Goal: Information Seeking & Learning: Learn about a topic

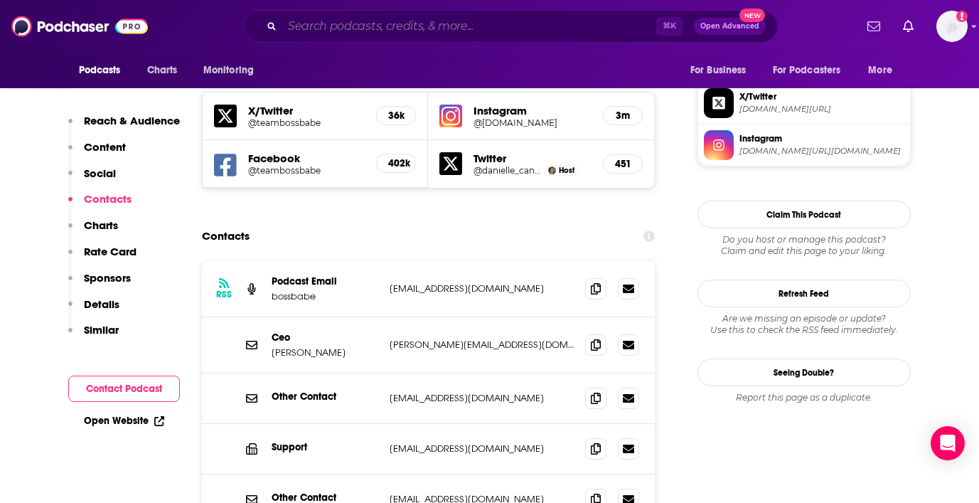
click at [334, 28] on input "Search podcasts, credits, & more..." at bounding box center [469, 26] width 374 height 23
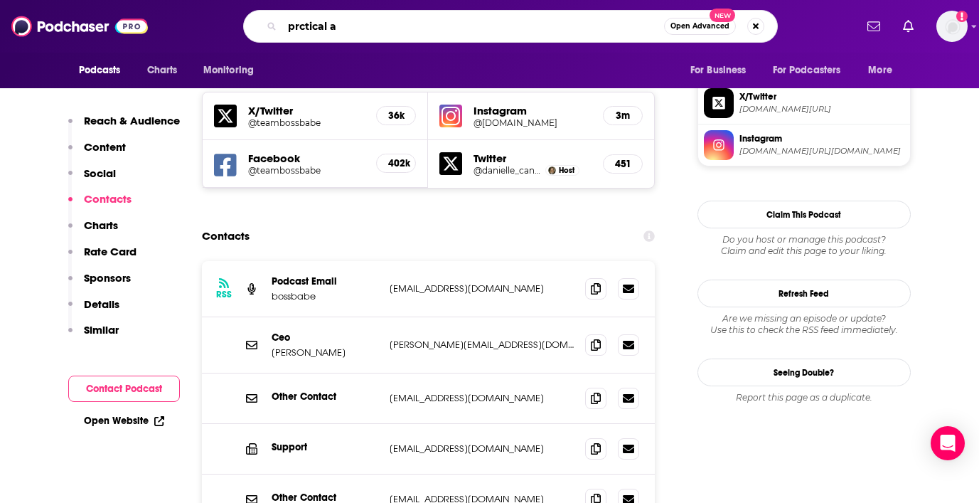
type input "prctical ai"
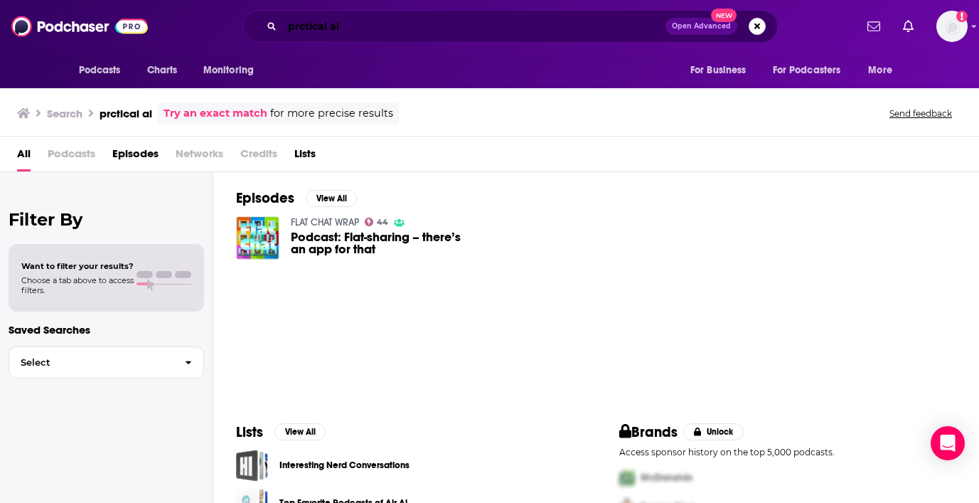
click at [299, 26] on input "prctical ai" at bounding box center [473, 26] width 383 height 23
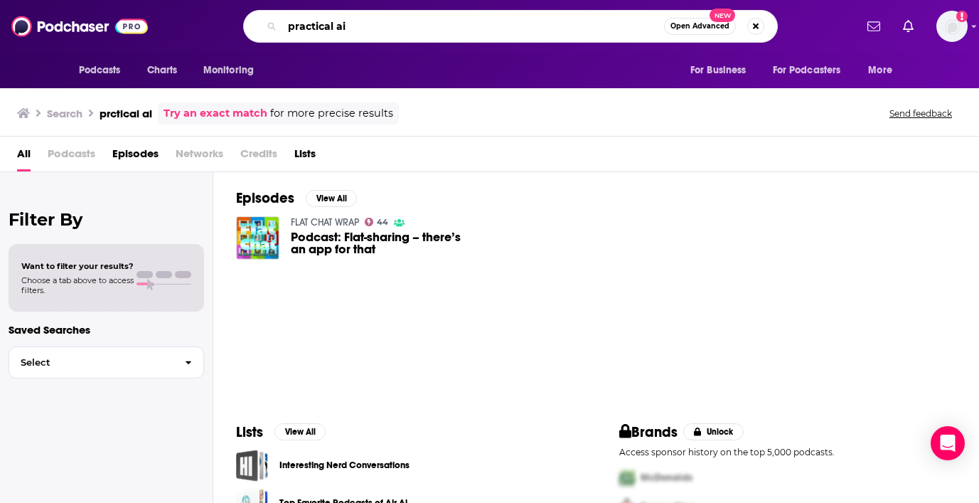
type input "practical ai"
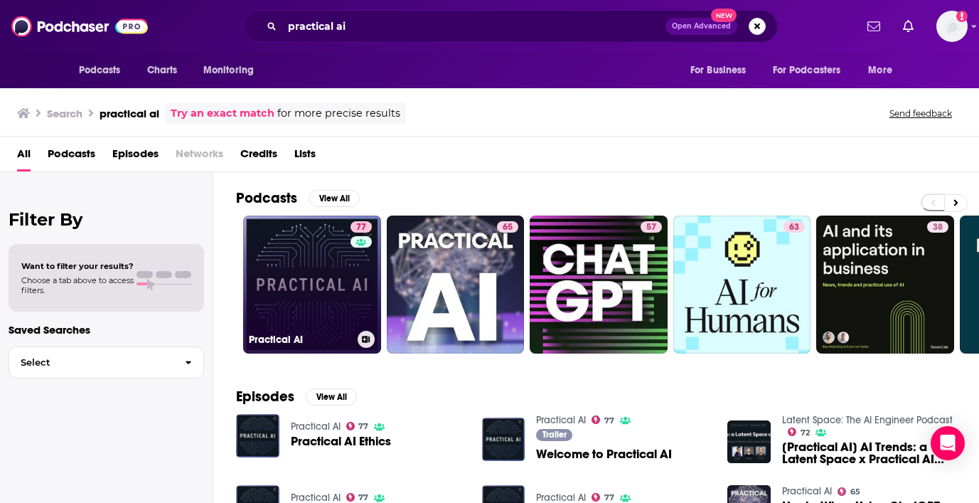
click at [297, 271] on link "77 Practical AI" at bounding box center [312, 285] width 138 height 138
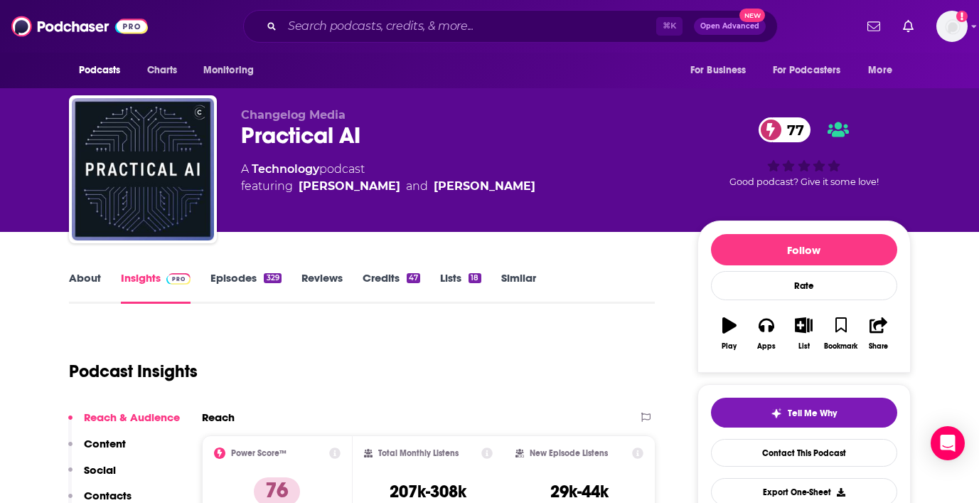
click at [87, 279] on link "About" at bounding box center [85, 287] width 32 height 33
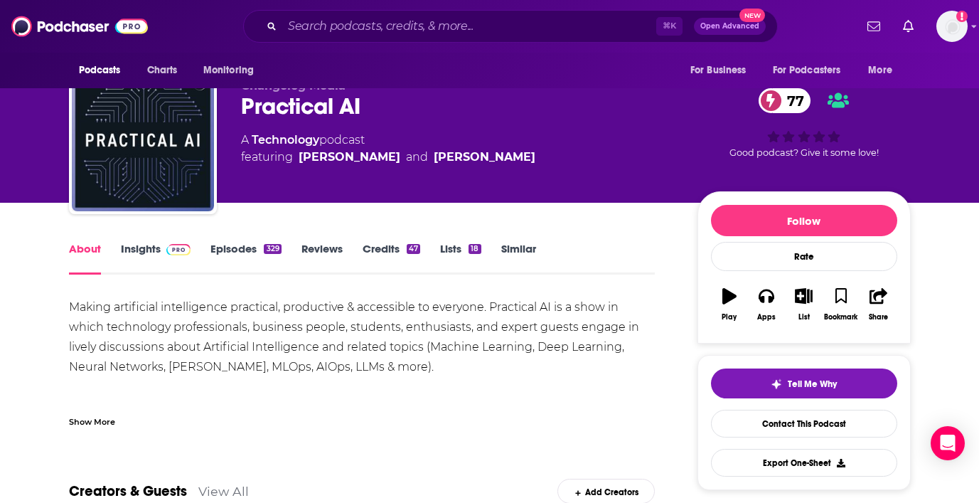
scroll to position [30, 0]
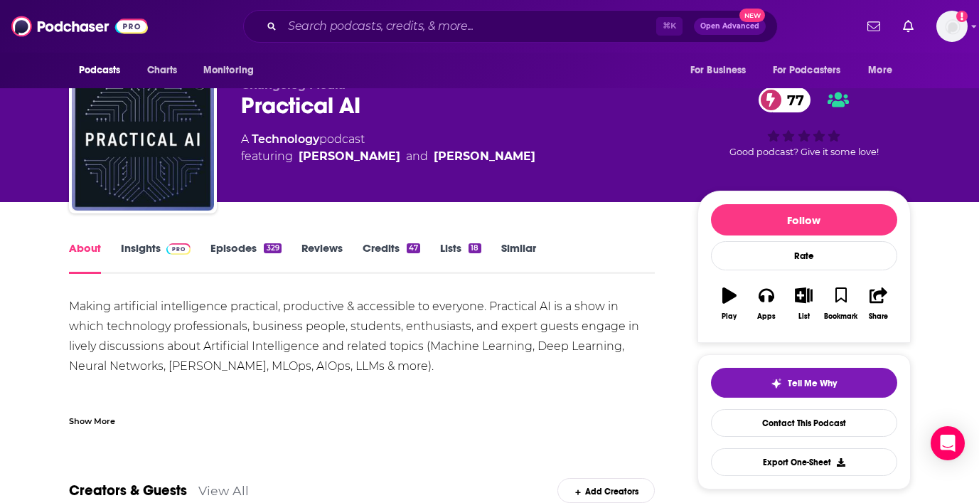
click at [157, 249] on link "Insights" at bounding box center [156, 257] width 70 height 33
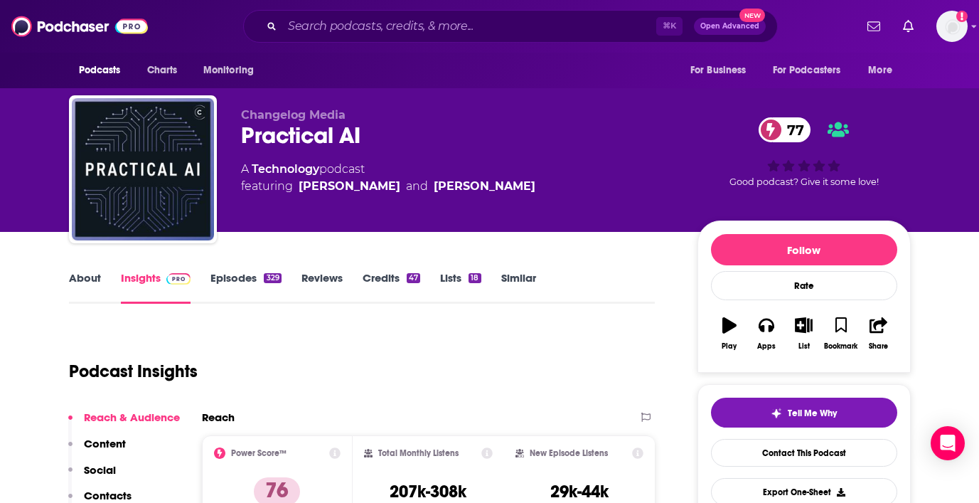
click at [243, 279] on link "Episodes 329" at bounding box center [246, 287] width 70 height 33
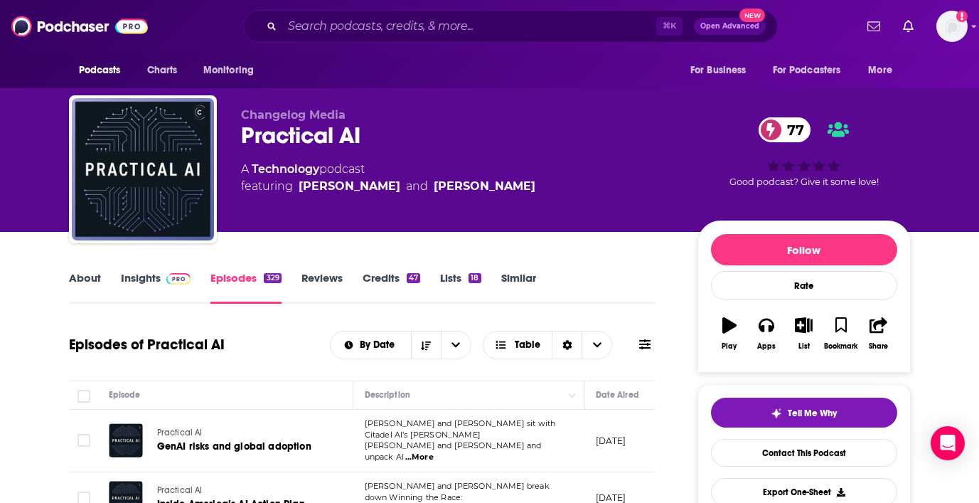
click at [351, 37] on div "⌘ K Open Advanced New" at bounding box center [510, 26] width 535 height 33
click at [342, 31] on input "Search podcasts, credits, & more..." at bounding box center [469, 26] width 374 height 23
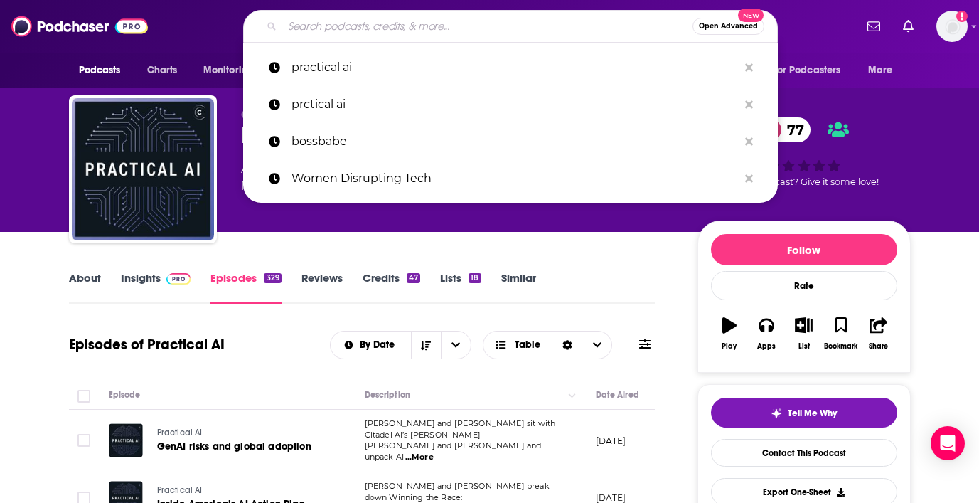
paste input "The Next Big Idea"
type input "The Next Big Idea"
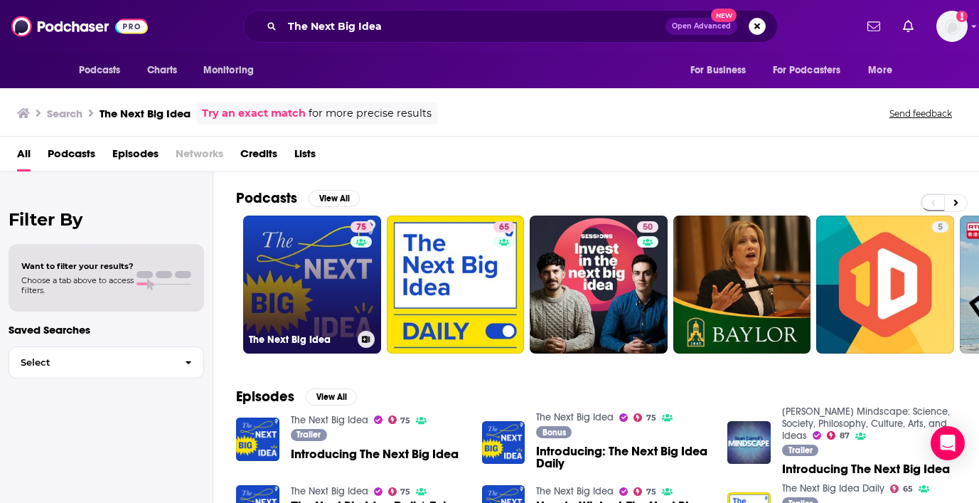
click at [319, 267] on link "75 The Next Big Idea" at bounding box center [312, 285] width 138 height 138
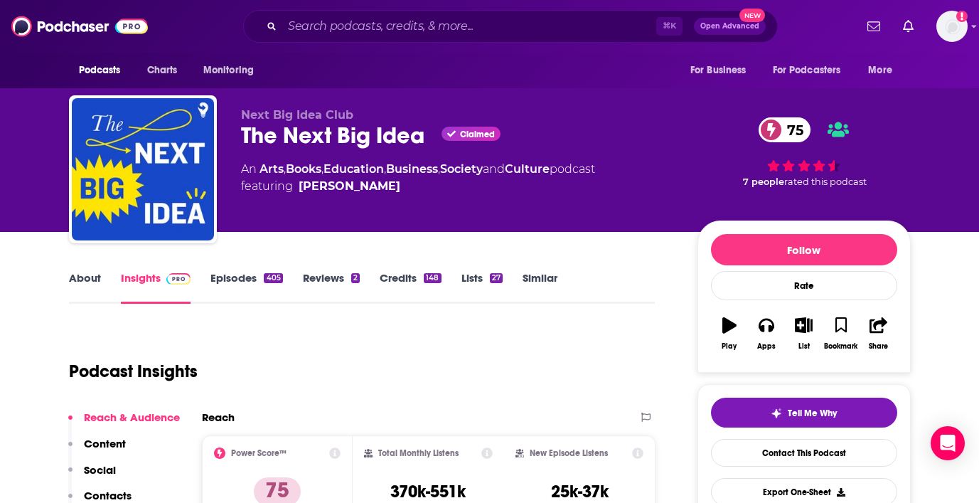
click at [80, 277] on link "About" at bounding box center [85, 287] width 32 height 33
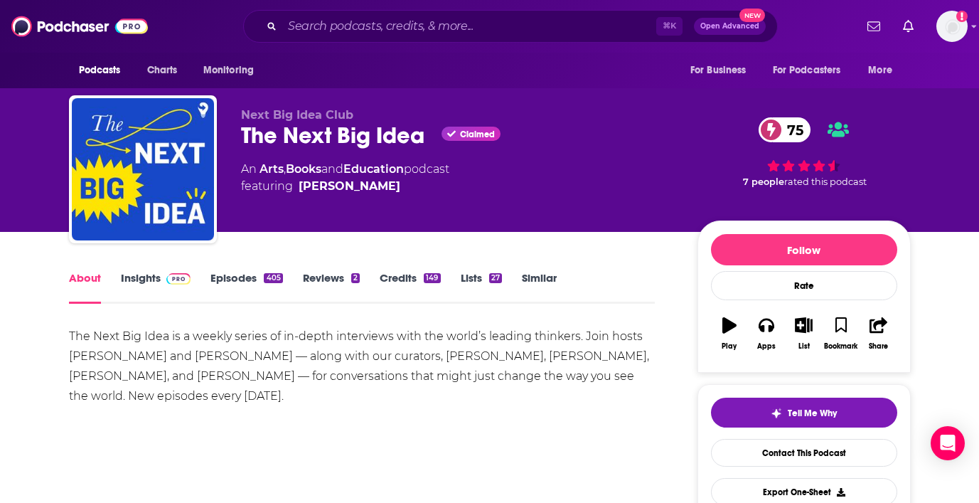
click at [149, 281] on link "Insights" at bounding box center [156, 287] width 70 height 33
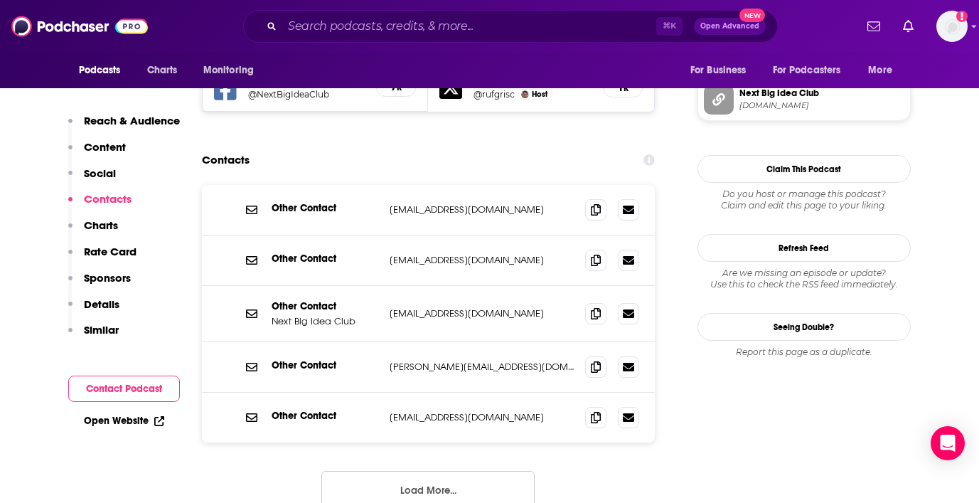
scroll to position [1344, 0]
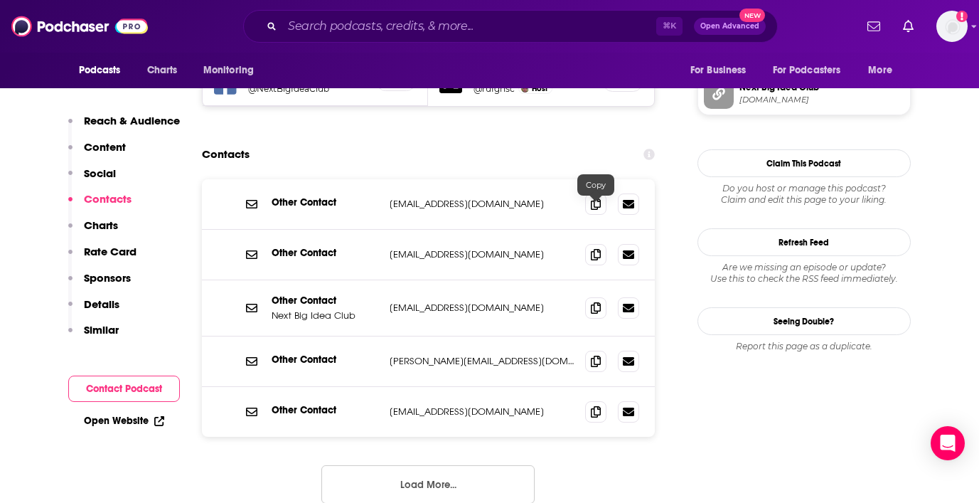
click at [446, 465] on button "Load More..." at bounding box center [427, 484] width 213 height 38
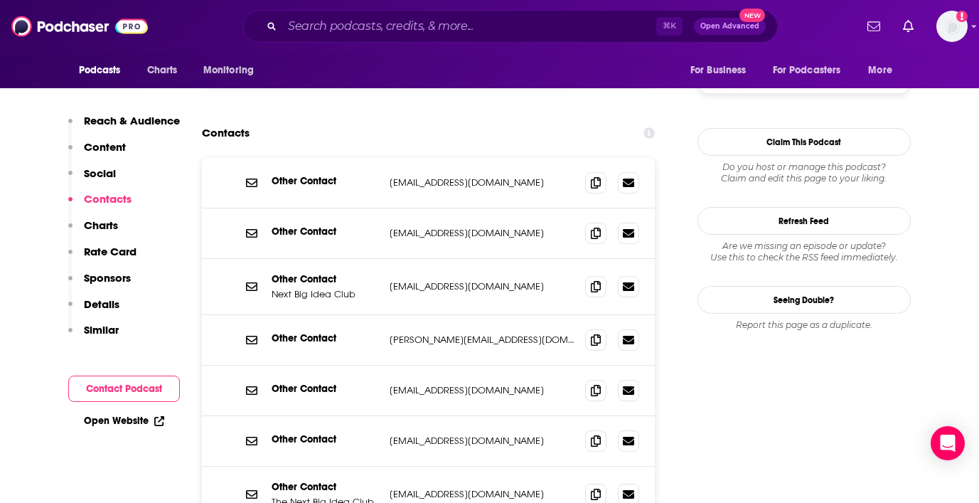
scroll to position [1367, 0]
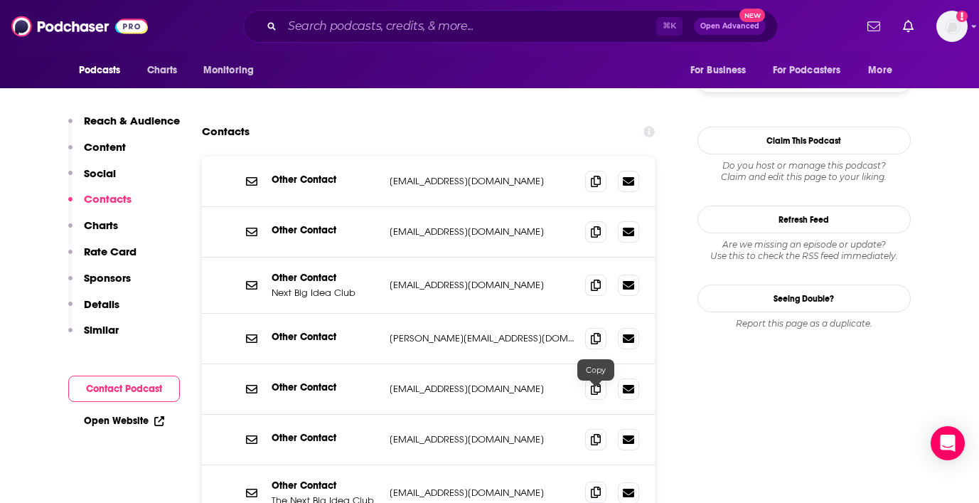
click at [593, 487] on icon at bounding box center [596, 492] width 10 height 11
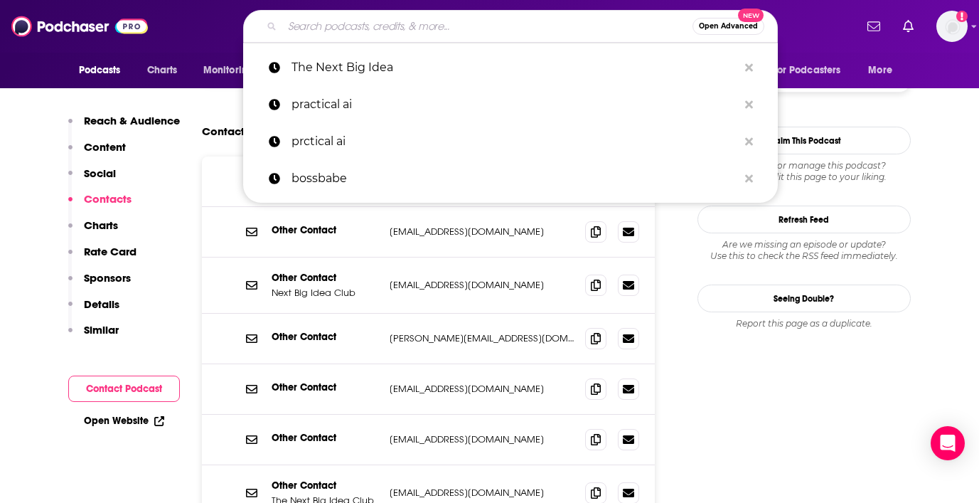
click at [408, 28] on input "Search podcasts, credits, & more..." at bounding box center [487, 26] width 410 height 23
paste input "[DOMAIN_NAME]"
type input "[DOMAIN_NAME]"
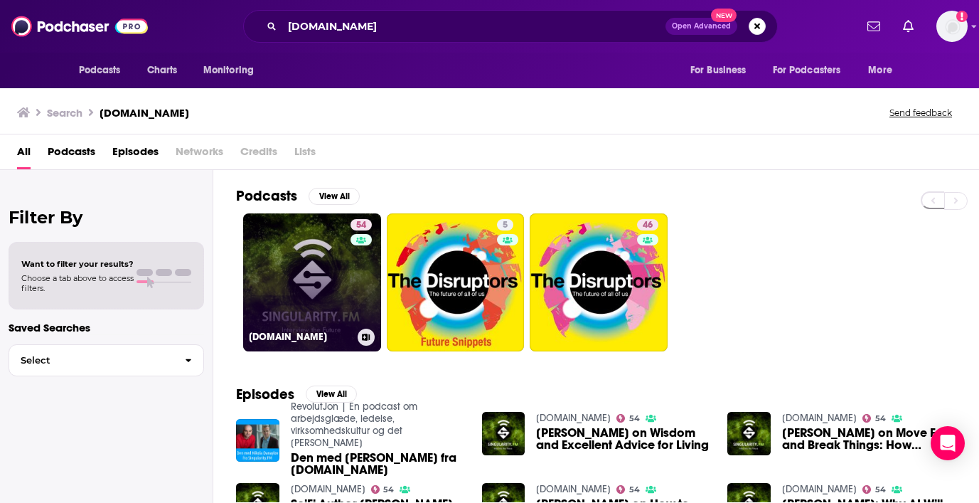
click at [296, 289] on link "54 [DOMAIN_NAME]" at bounding box center [312, 282] width 138 height 138
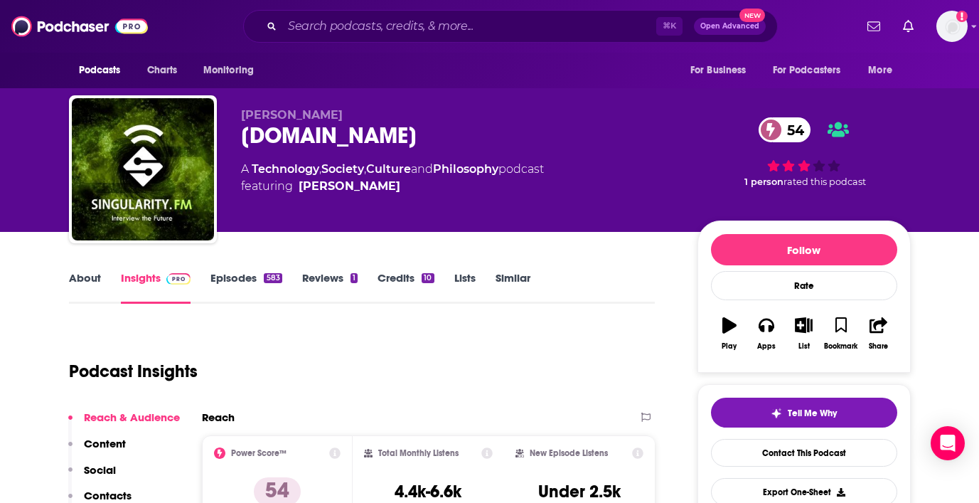
click at [87, 275] on link "About" at bounding box center [85, 287] width 32 height 33
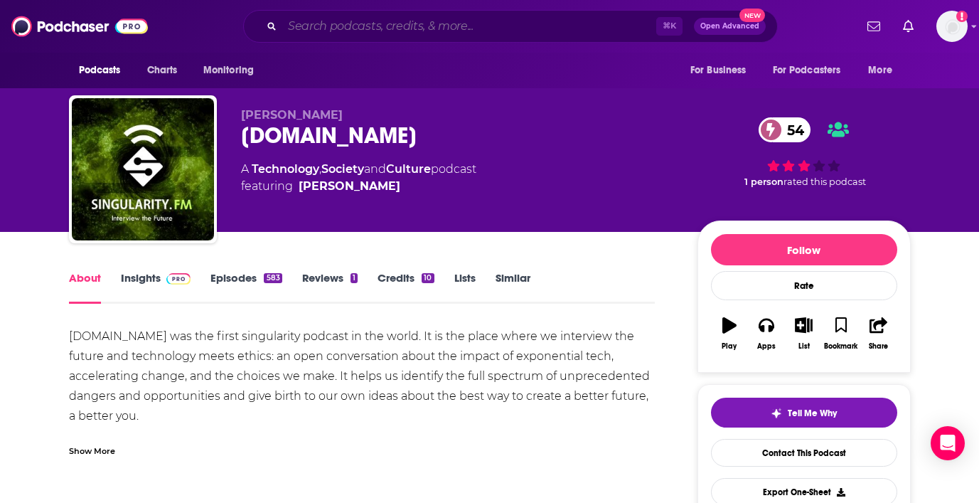
click at [369, 18] on input "Search podcasts, credits, & more..." at bounding box center [469, 26] width 374 height 23
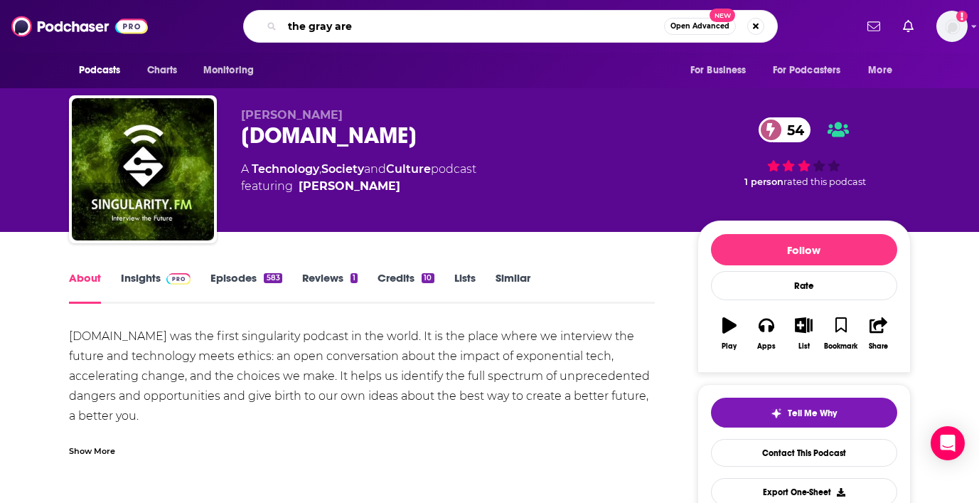
type input "the gray area"
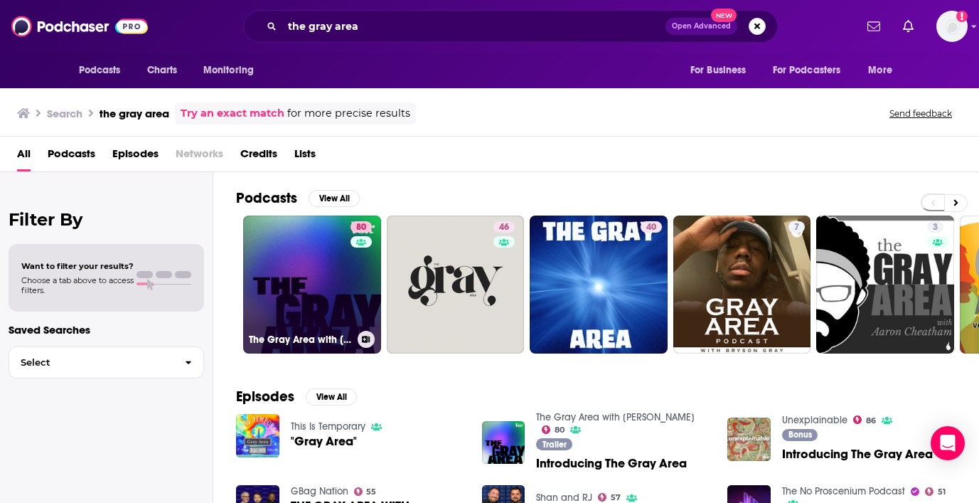
click at [347, 275] on link "80 The Gray Area with [PERSON_NAME]" at bounding box center [312, 285] width 138 height 138
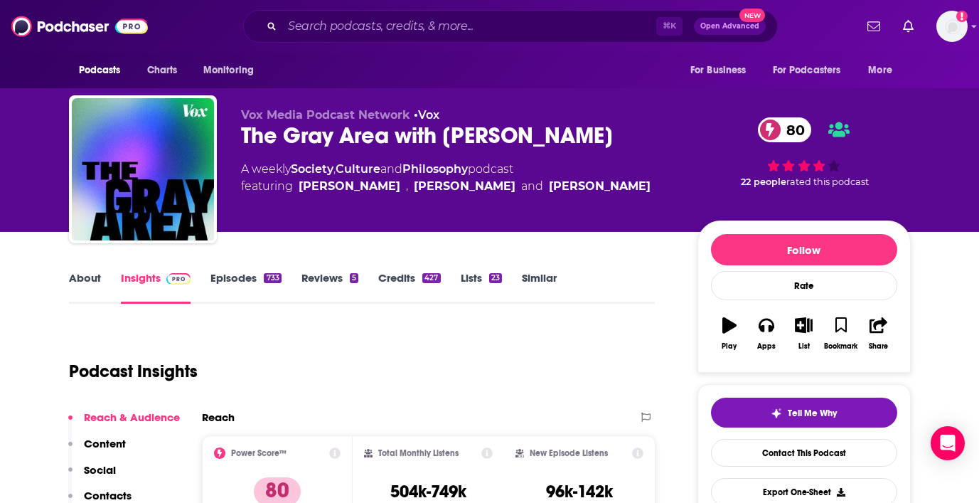
click at [75, 275] on link "About" at bounding box center [85, 287] width 32 height 33
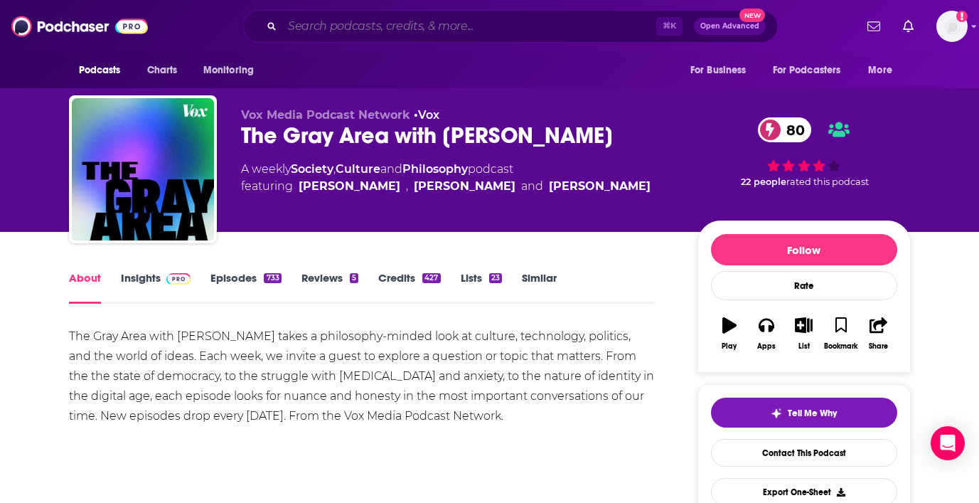
click at [317, 30] on input "Search podcasts, credits, & more..." at bounding box center [469, 26] width 374 height 23
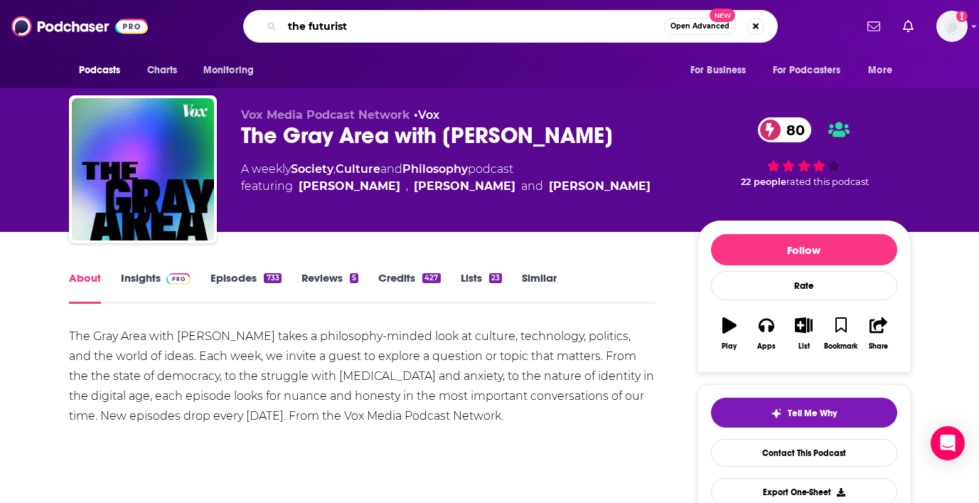
type input "the futurists"
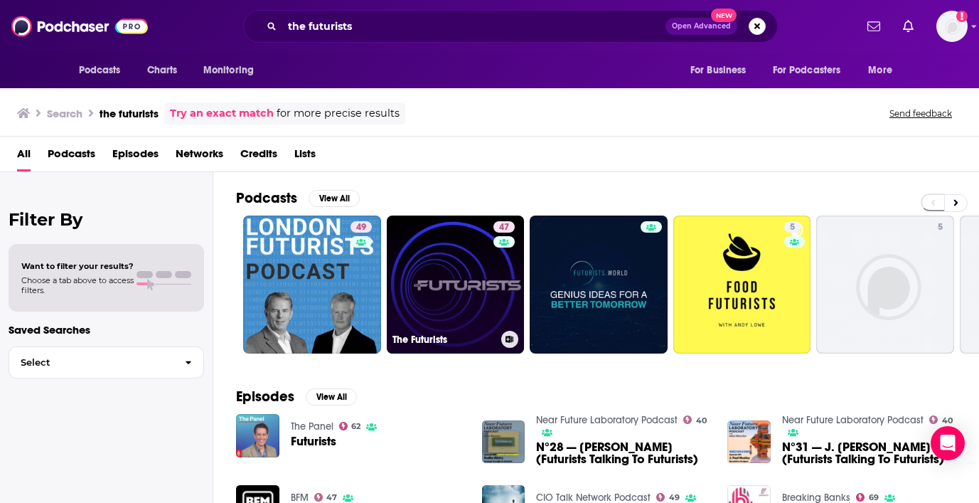
click at [436, 261] on link "47 The Futurists" at bounding box center [456, 285] width 138 height 138
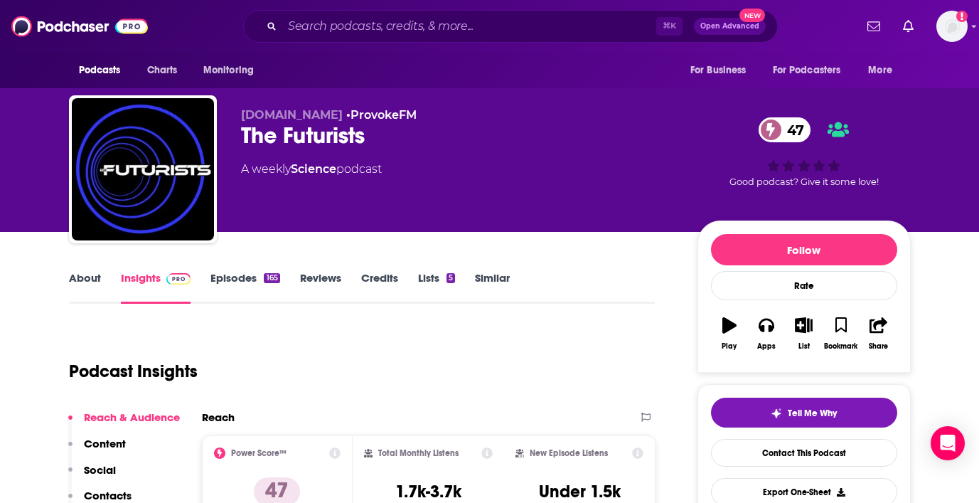
click at [86, 274] on link "About" at bounding box center [85, 287] width 32 height 33
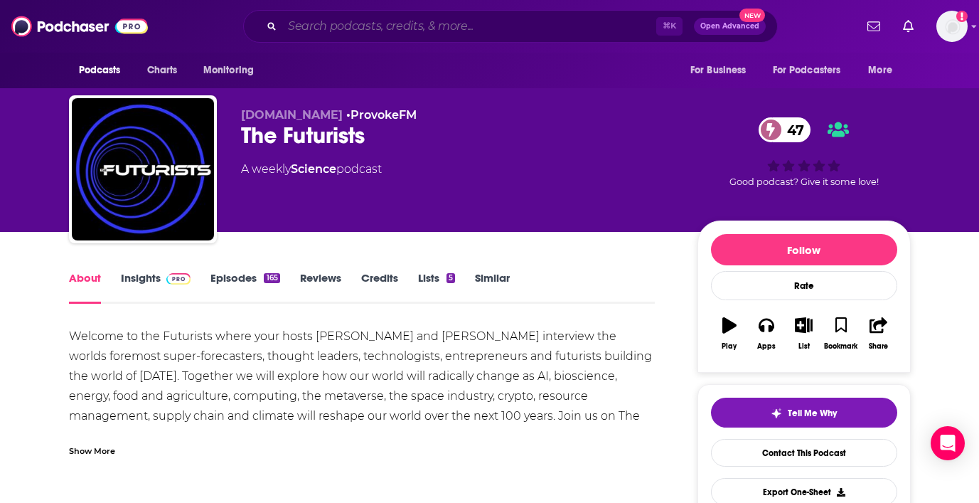
click at [428, 18] on input "Search podcasts, credits, & more..." at bounding box center [469, 26] width 374 height 23
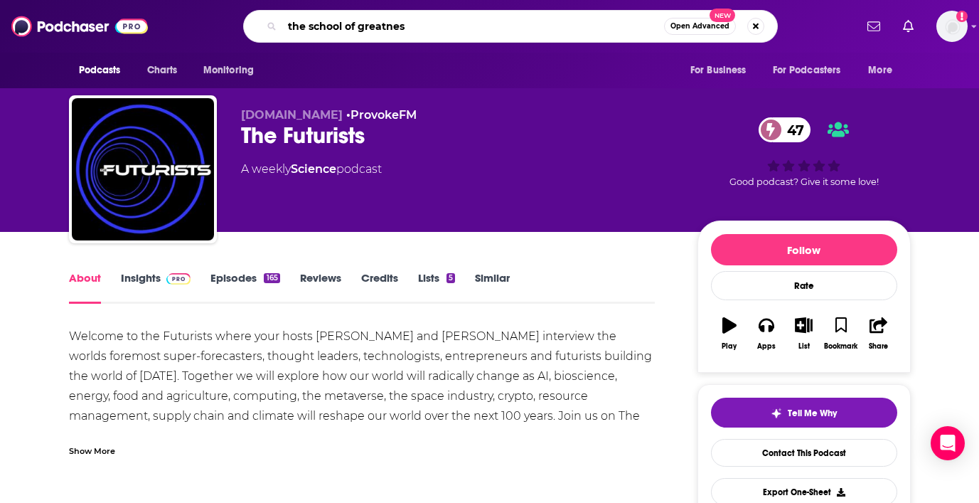
type input "the school of greatness"
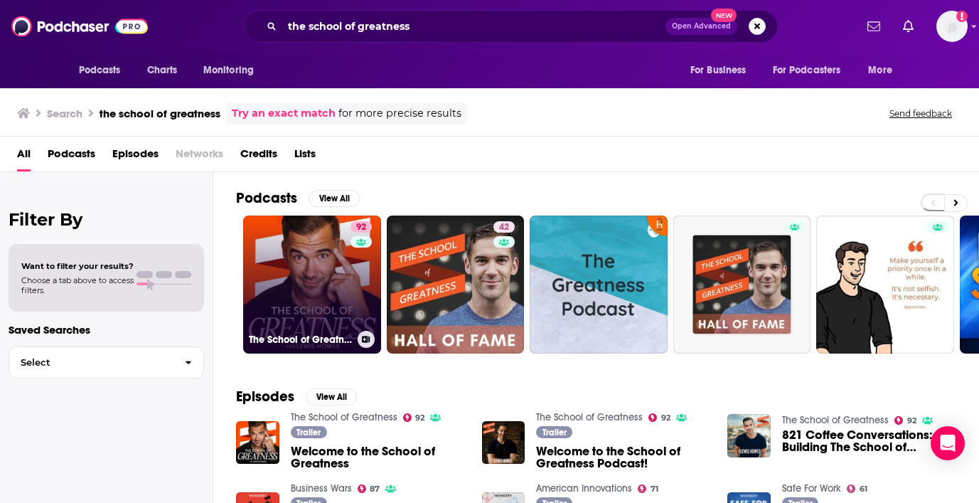
click at [312, 268] on link "92 The School of Greatness" at bounding box center [312, 285] width 138 height 138
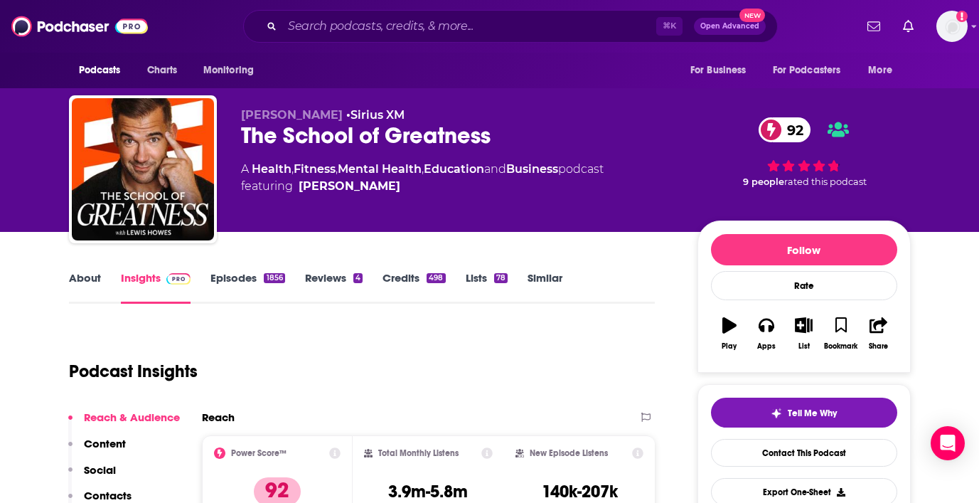
click at [86, 284] on link "About" at bounding box center [85, 287] width 32 height 33
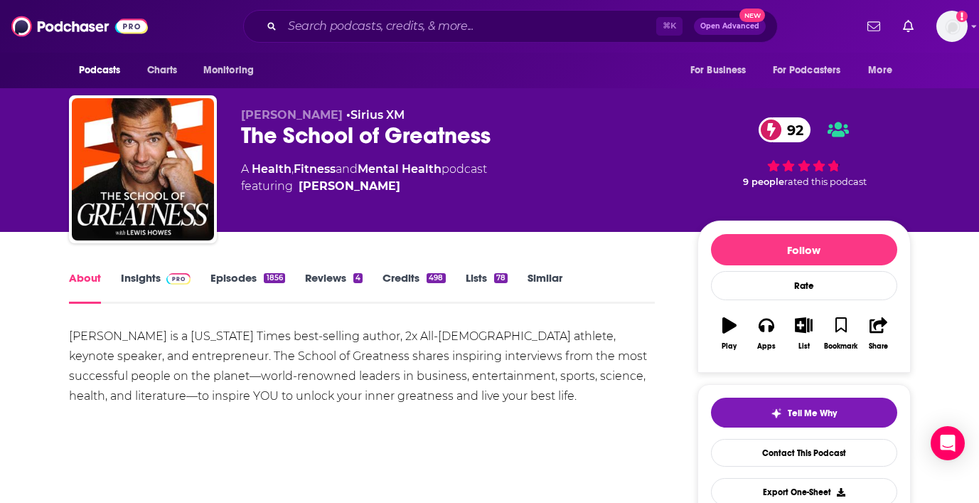
click at [141, 280] on link "Insights" at bounding box center [156, 287] width 70 height 33
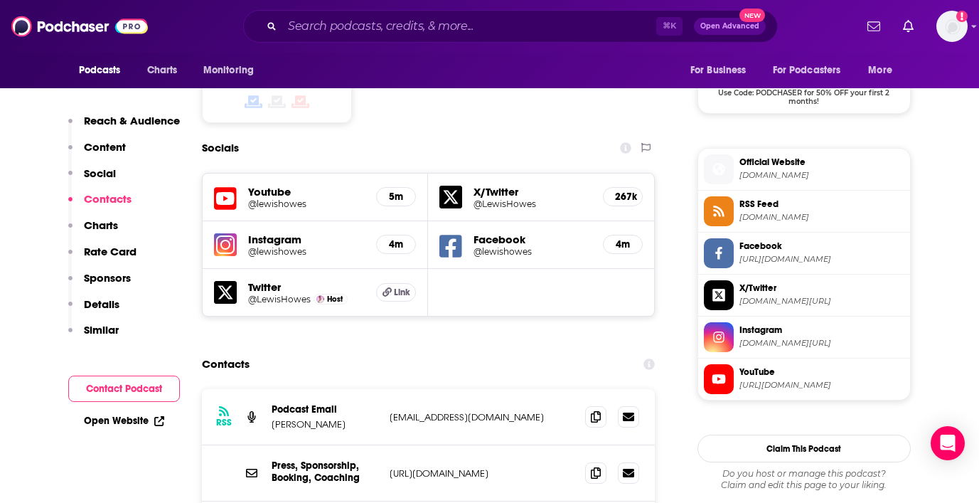
scroll to position [1201, 0]
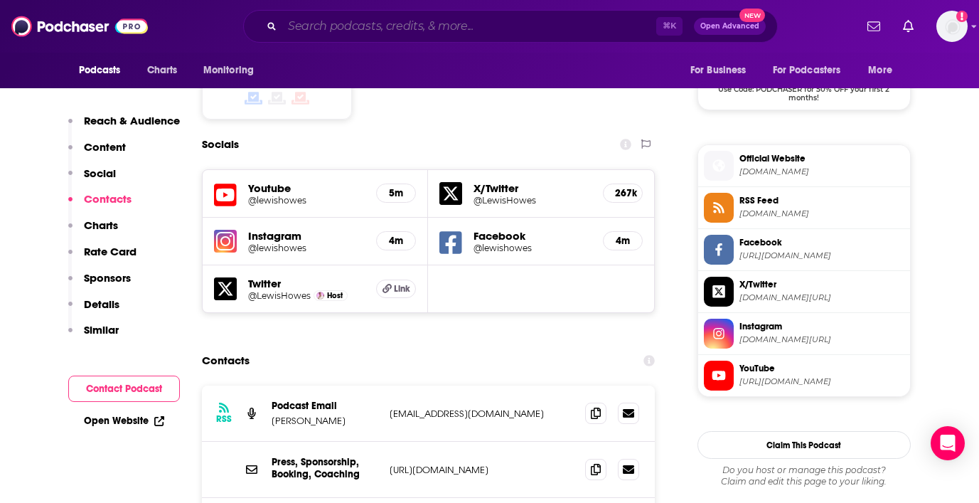
click at [435, 28] on input "Search podcasts, credits, & more..." at bounding box center [469, 26] width 374 height 23
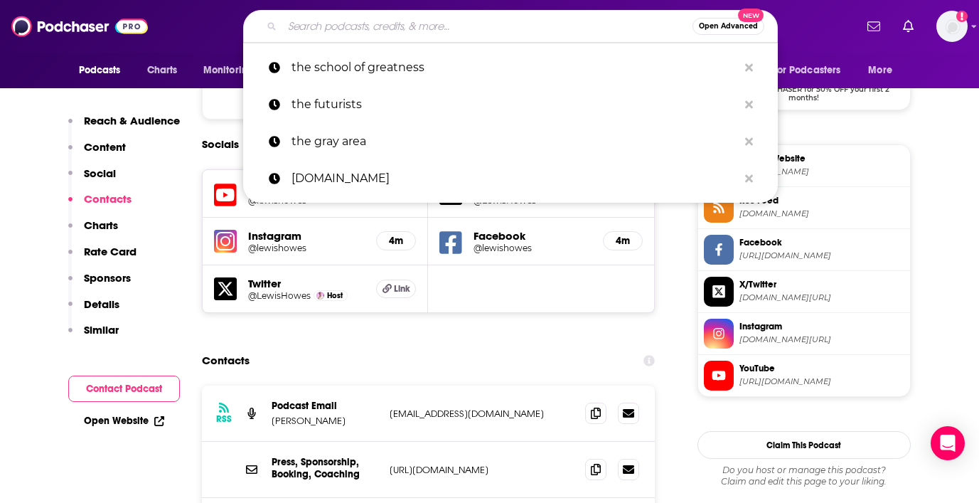
paste input "Future Tech and Foresight"
type input "Future Tech and Foresight"
